Goal: Transaction & Acquisition: Purchase product/service

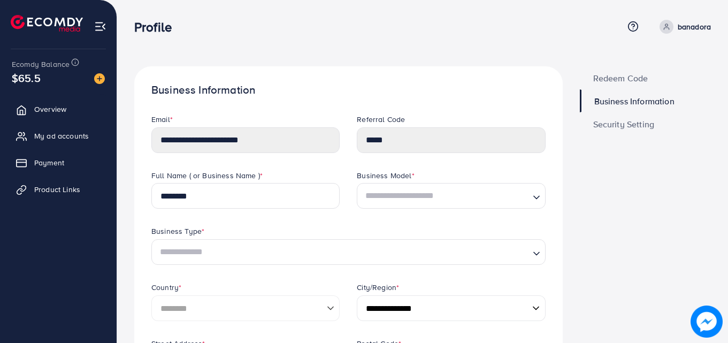
select select "********"
click at [65, 131] on span "My ad accounts" at bounding box center [64, 136] width 55 height 11
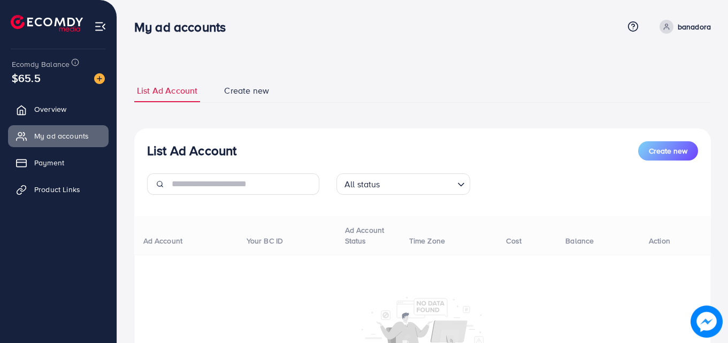
scroll to position [91, 0]
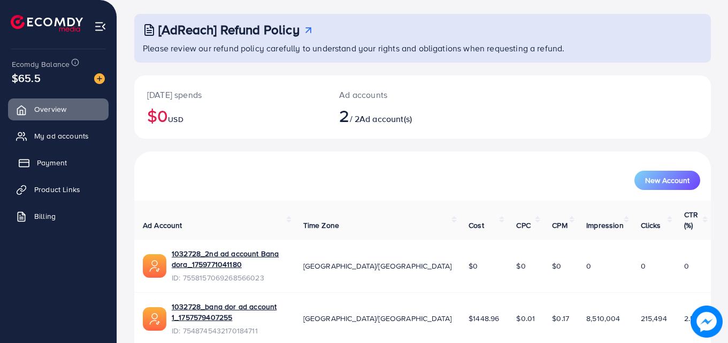
scroll to position [67, 0]
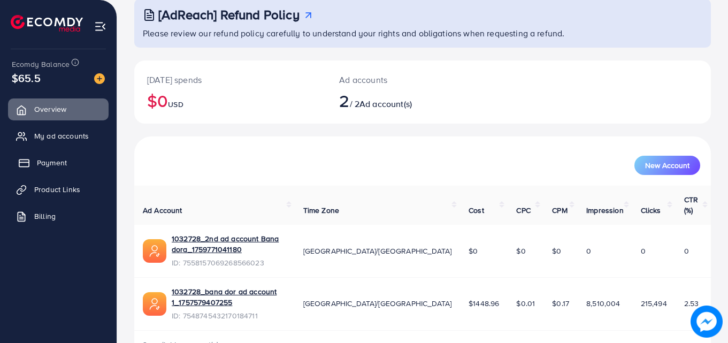
click at [75, 164] on link "Payment" at bounding box center [58, 162] width 101 height 21
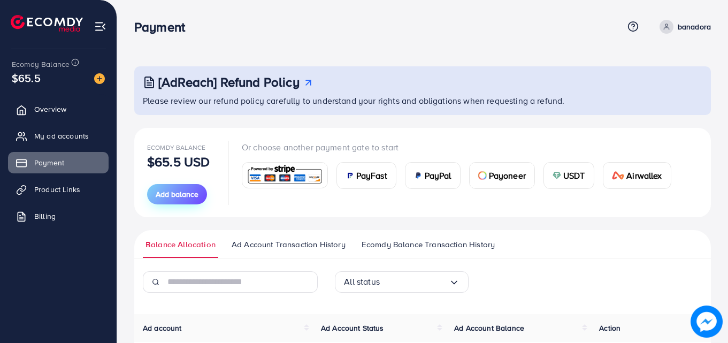
click at [171, 197] on span "Add balance" at bounding box center [177, 194] width 43 height 11
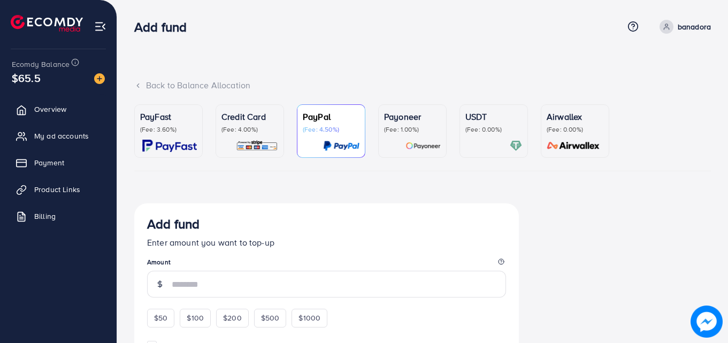
drag, startPoint x: 676, startPoint y: 26, endPoint x: 395, endPoint y: 100, distance: 290.6
click at [677, 26] on link "banadora" at bounding box center [684, 27] width 56 height 14
click at [626, 61] on icon at bounding box center [624, 63] width 9 height 9
select select "********"
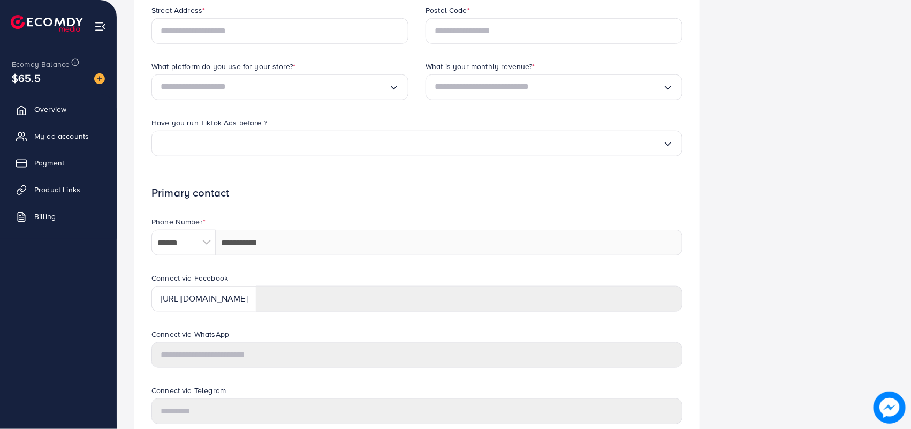
scroll to position [334, 0]
click at [63, 138] on span "My ad accounts" at bounding box center [64, 136] width 55 height 11
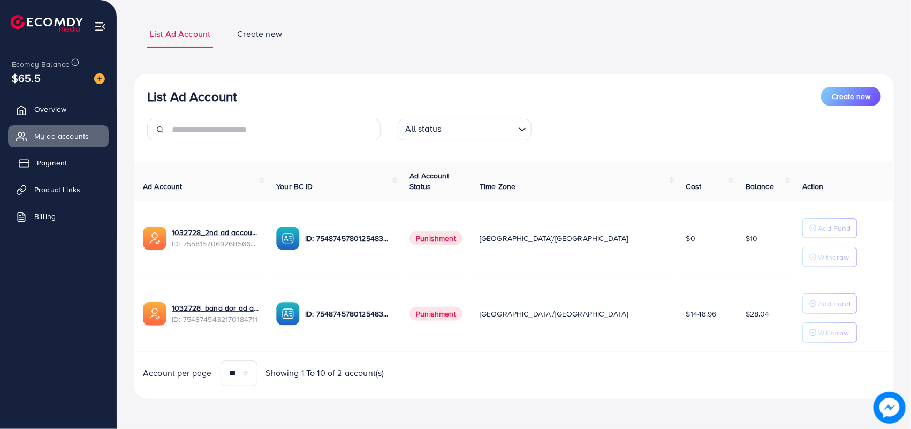
click at [54, 166] on span "Payment" at bounding box center [52, 162] width 30 height 11
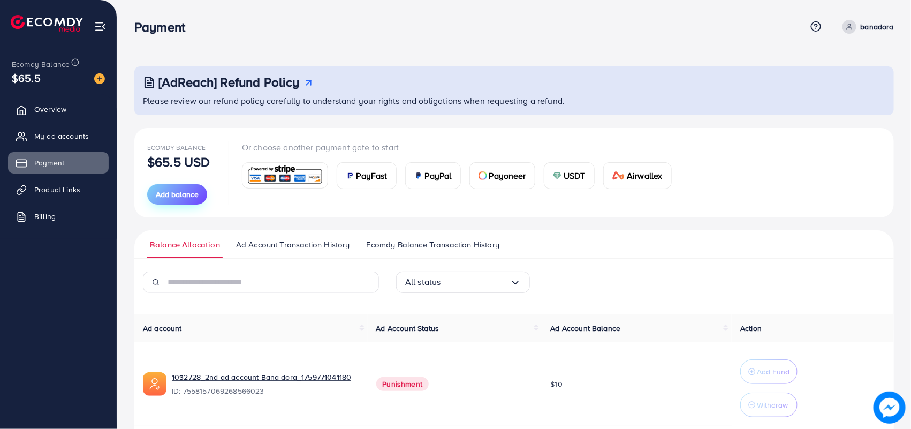
click at [193, 194] on span "Add balance" at bounding box center [177, 194] width 43 height 11
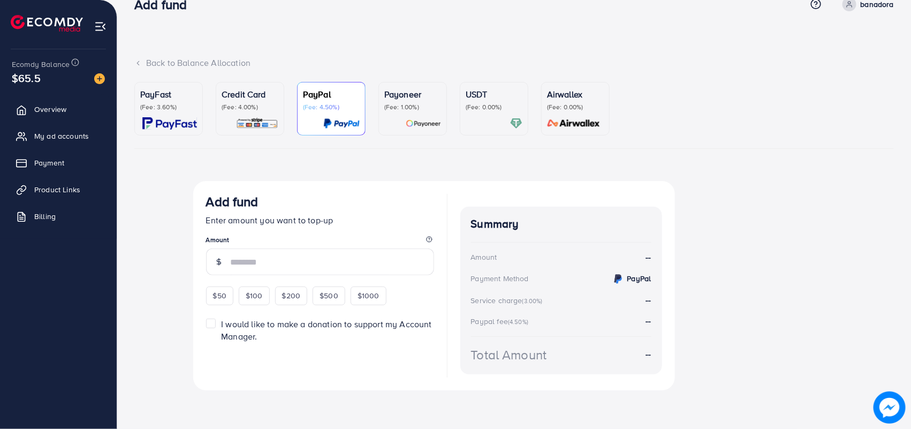
click at [223, 111] on div "Credit Card (Fee: 4.00%)" at bounding box center [250, 109] width 57 height 42
